Goal: Information Seeking & Learning: Compare options

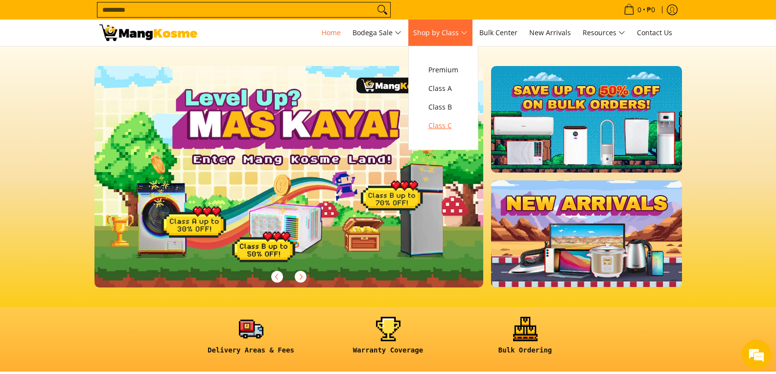
click at [452, 128] on span "Class C" at bounding box center [443, 126] width 30 height 12
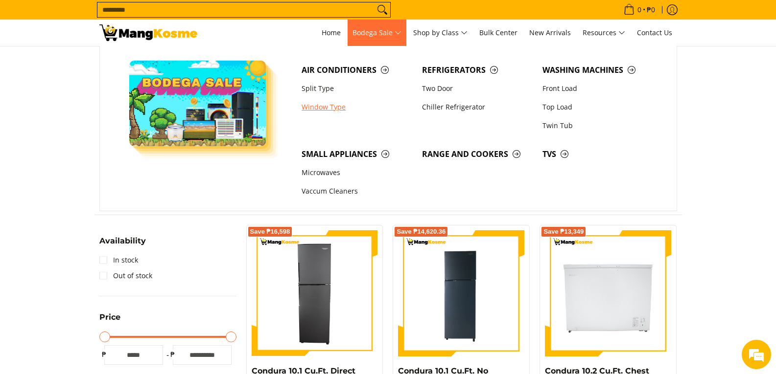
click at [331, 104] on link "Window Type" at bounding box center [357, 107] width 120 height 19
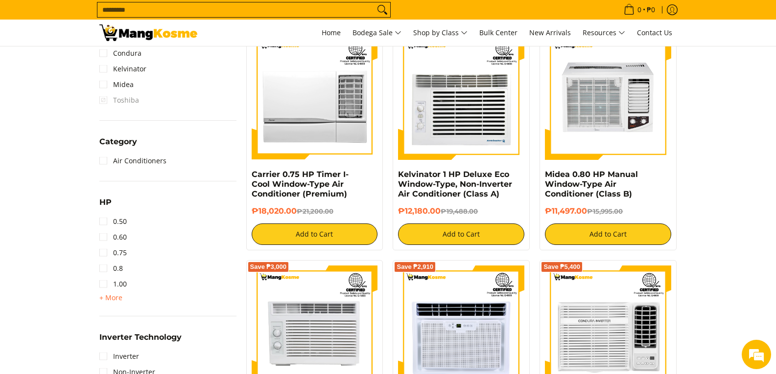
scroll to position [489, 0]
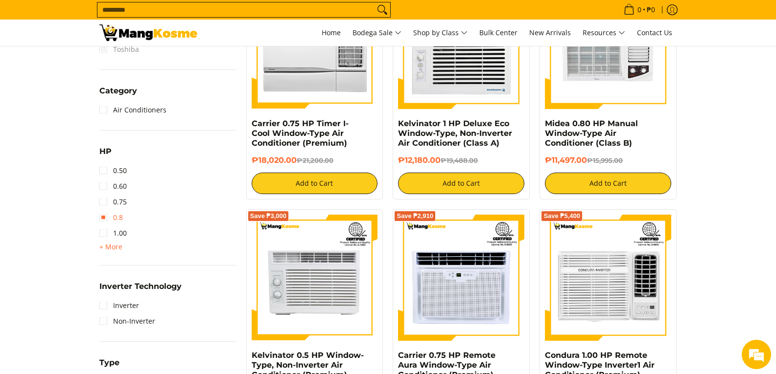
click at [117, 219] on link "0.8" at bounding box center [110, 218] width 23 height 16
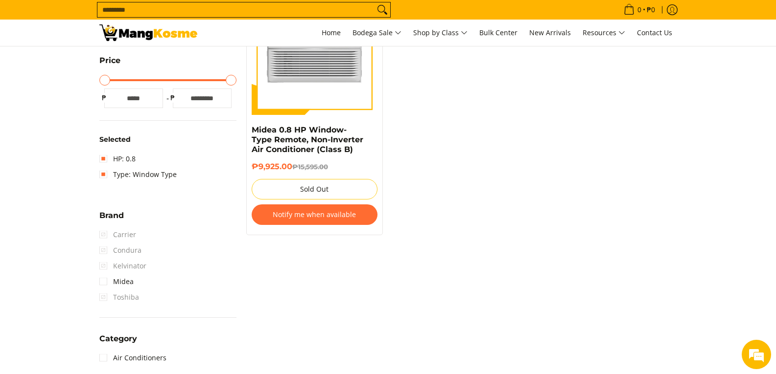
scroll to position [236, 0]
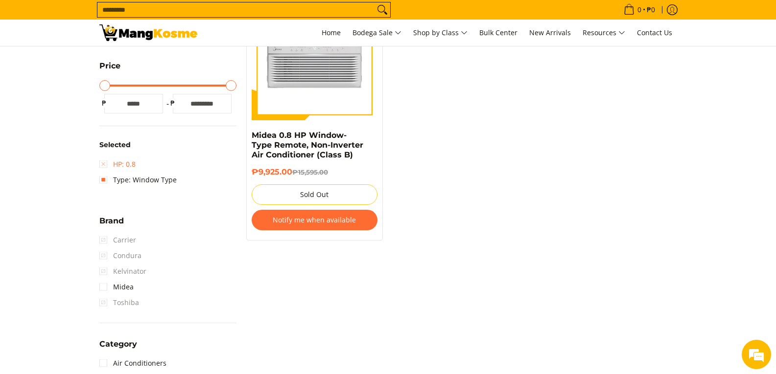
click at [100, 163] on link "HP: 0.8" at bounding box center [117, 165] width 36 height 16
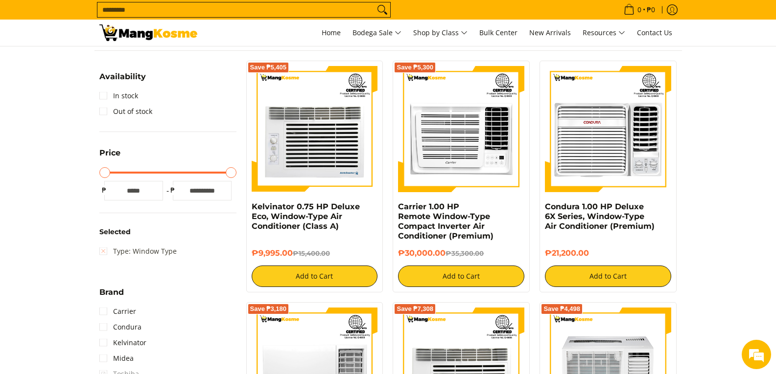
scroll to position [187, 0]
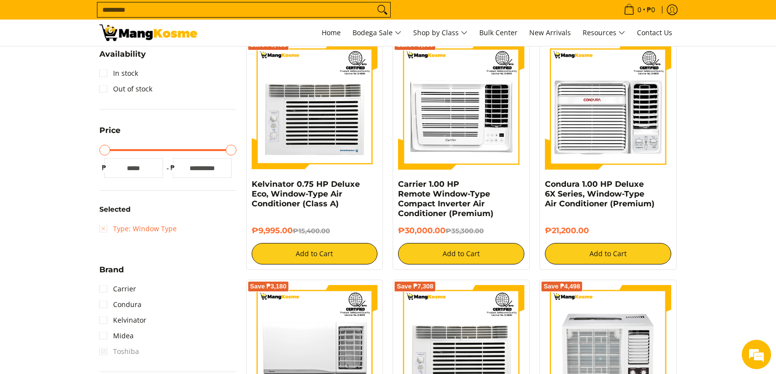
click at [101, 228] on link "Type: Window Type" at bounding box center [137, 229] width 77 height 16
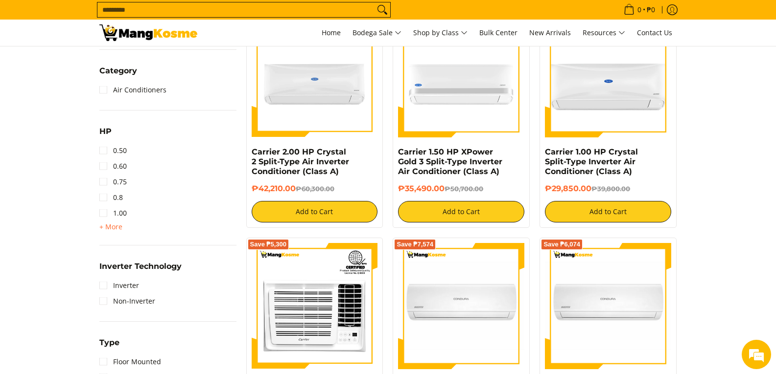
scroll to position [481, 0]
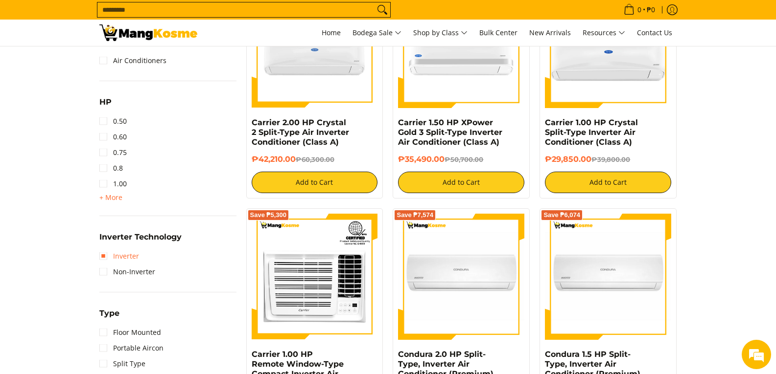
click at [106, 256] on link "Inverter" at bounding box center [119, 257] width 40 height 16
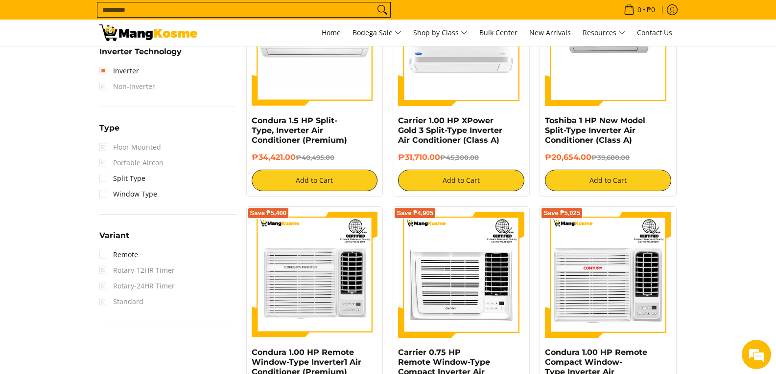
scroll to position [725, 0]
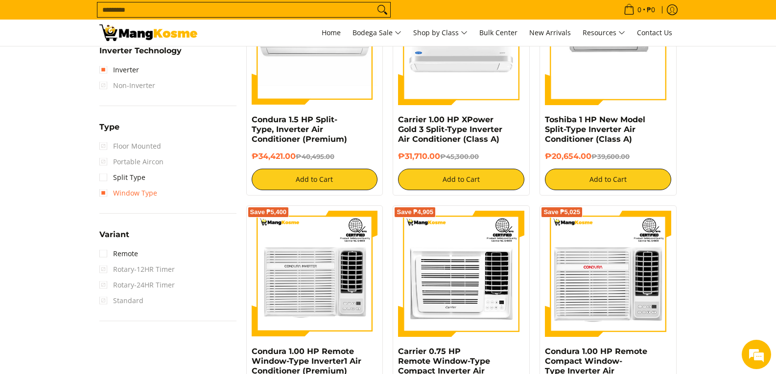
click at [106, 191] on link "Window Type" at bounding box center [128, 194] width 58 height 16
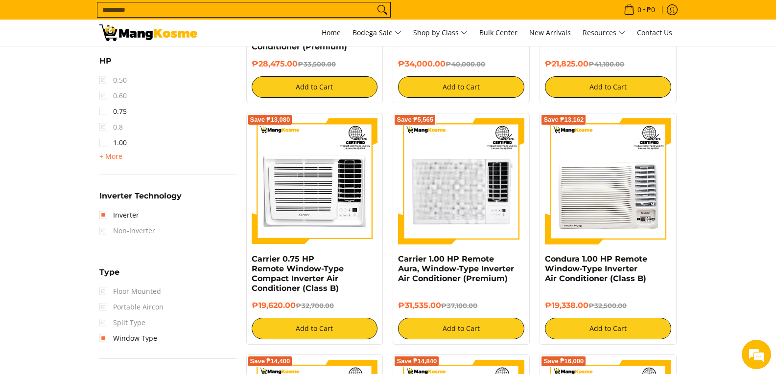
scroll to position [579, 0]
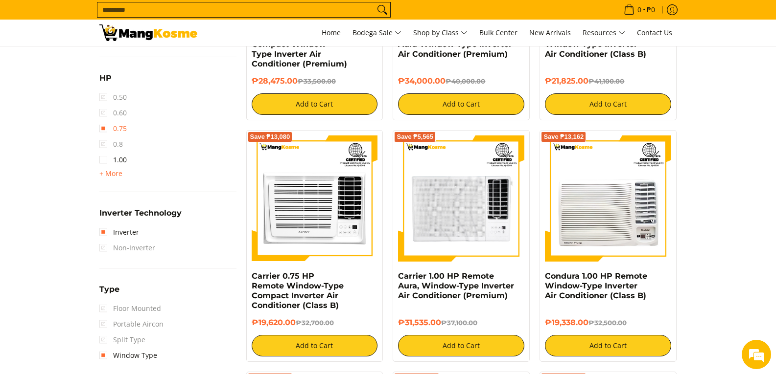
click at [101, 125] on link "0.75" at bounding box center [112, 129] width 27 height 16
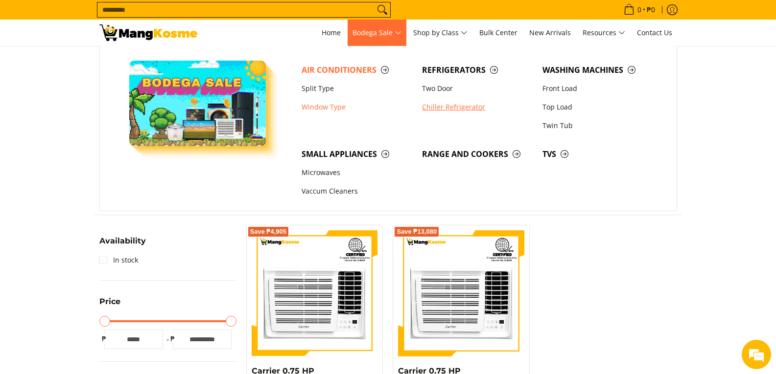
click at [427, 109] on link "Chiller Refrigerator" at bounding box center [477, 107] width 120 height 19
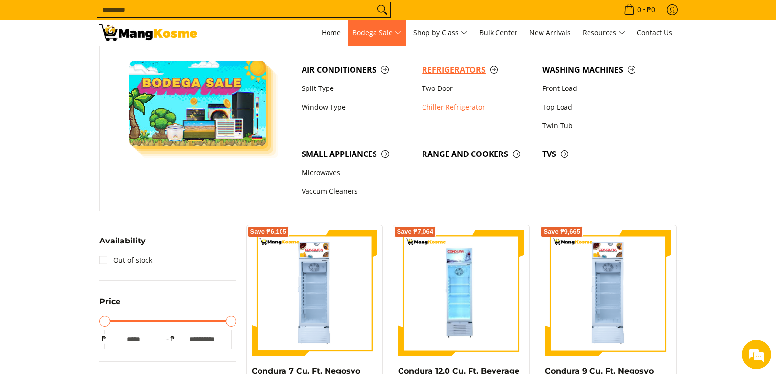
click at [494, 69] on span "Refrigerators" at bounding box center [477, 70] width 111 height 12
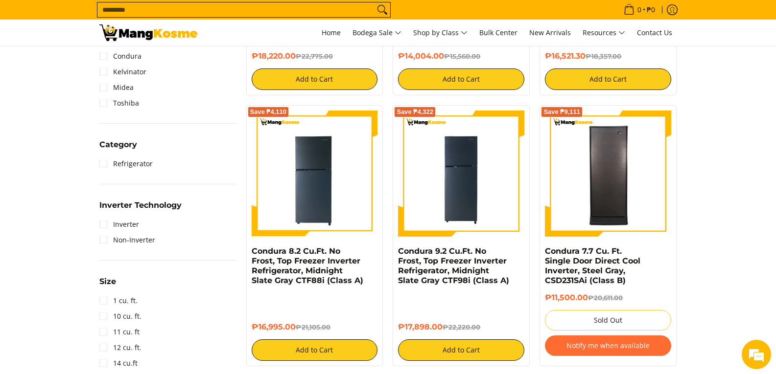
scroll to position [392, 0]
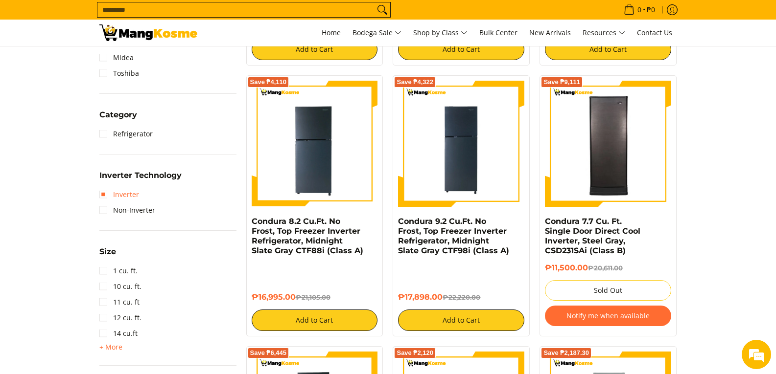
click at [116, 195] on link "Inverter" at bounding box center [119, 195] width 40 height 16
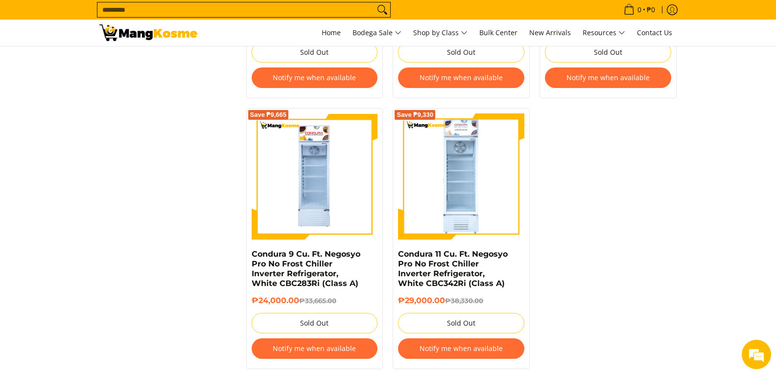
scroll to position [1998, 0]
